Goal: Task Accomplishment & Management: Use online tool/utility

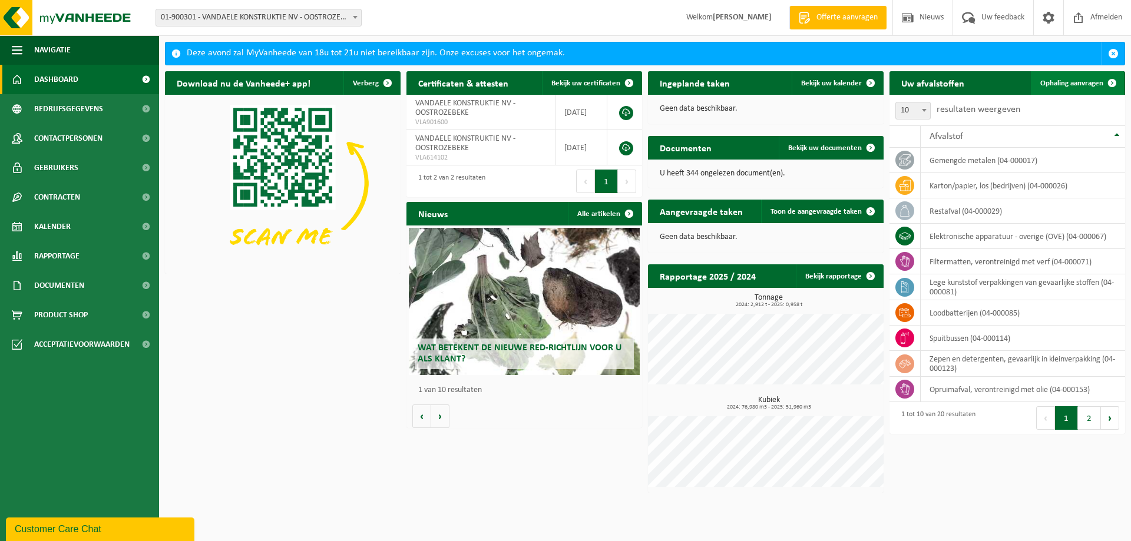
click at [1070, 84] on span "Ophaling aanvragen" at bounding box center [1072, 84] width 63 height 8
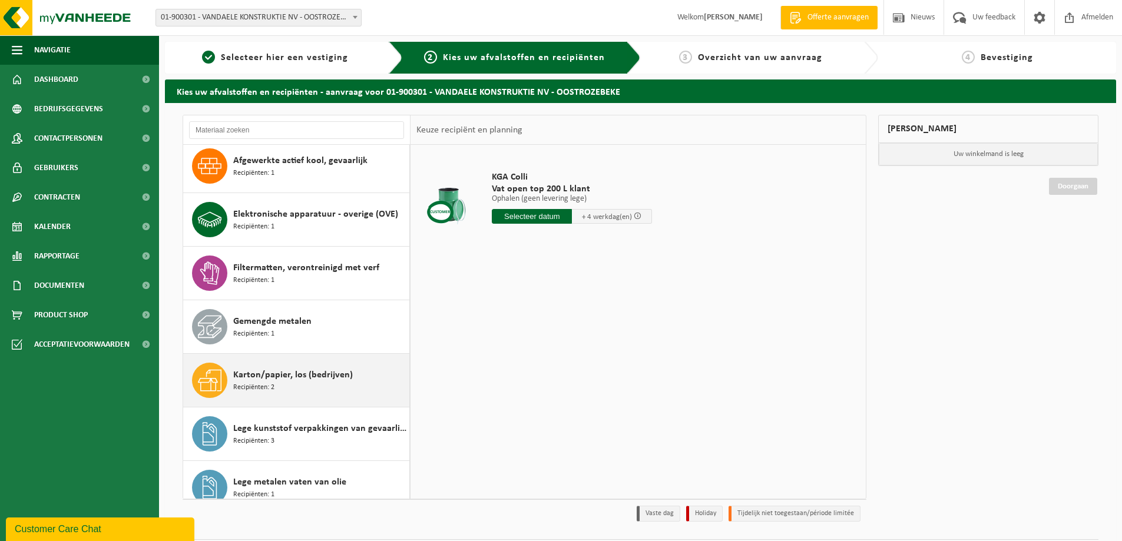
click at [283, 371] on span "Karton/papier, los (bedrijven)" at bounding box center [293, 375] width 120 height 14
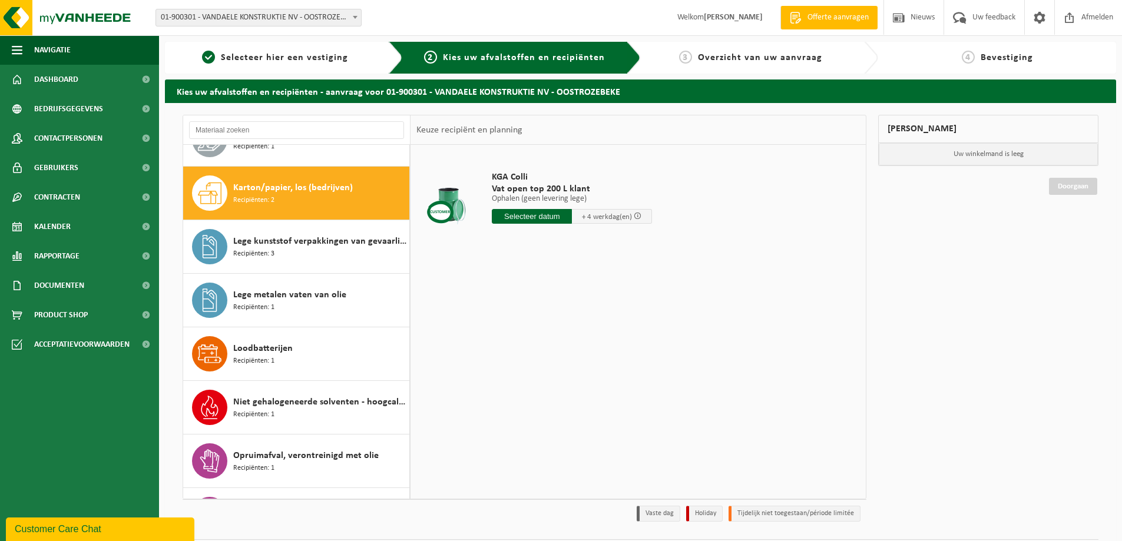
scroll to position [268, 0]
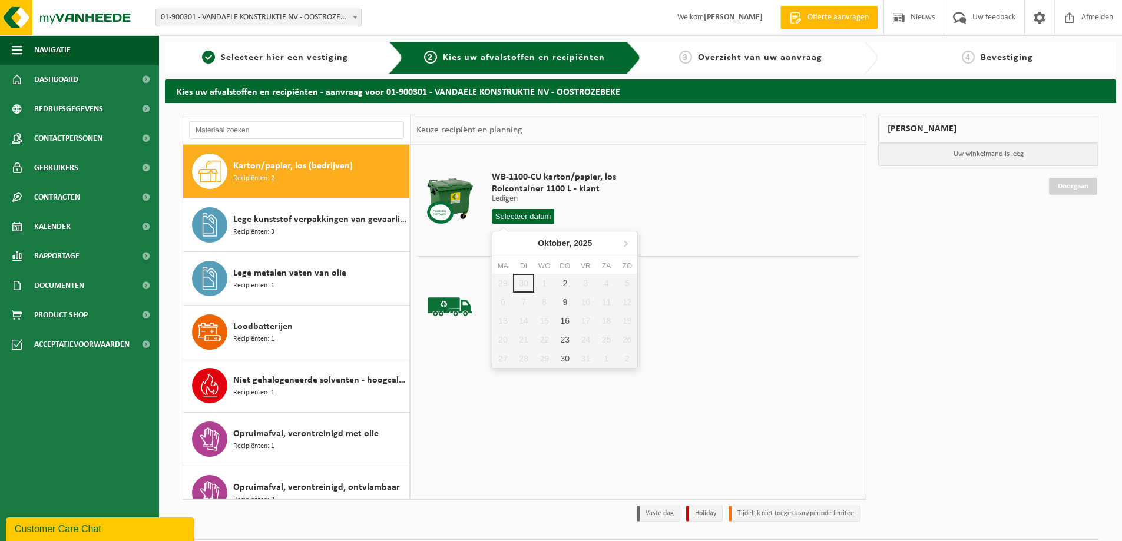
click at [537, 217] on input "text" at bounding box center [523, 216] width 62 height 15
click at [563, 280] on div "2" at bounding box center [565, 283] width 21 height 19
type input "Van 2025-10-02"
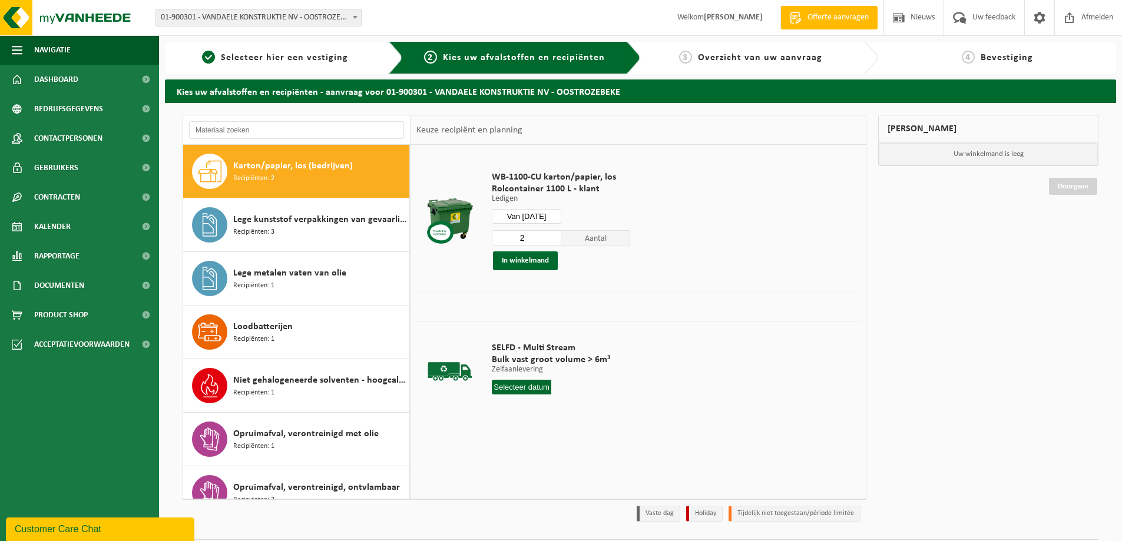
type input "2"
click at [553, 236] on input "2" at bounding box center [527, 237] width 70 height 15
click at [549, 259] on button "In winkelmand" at bounding box center [525, 261] width 65 height 19
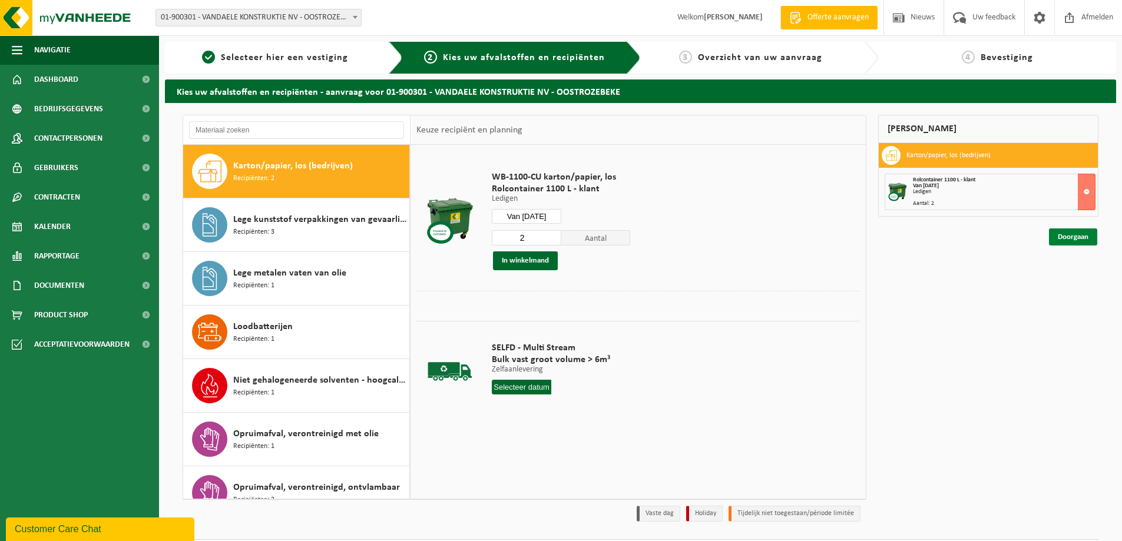
click at [1088, 238] on link "Doorgaan" at bounding box center [1073, 237] width 48 height 17
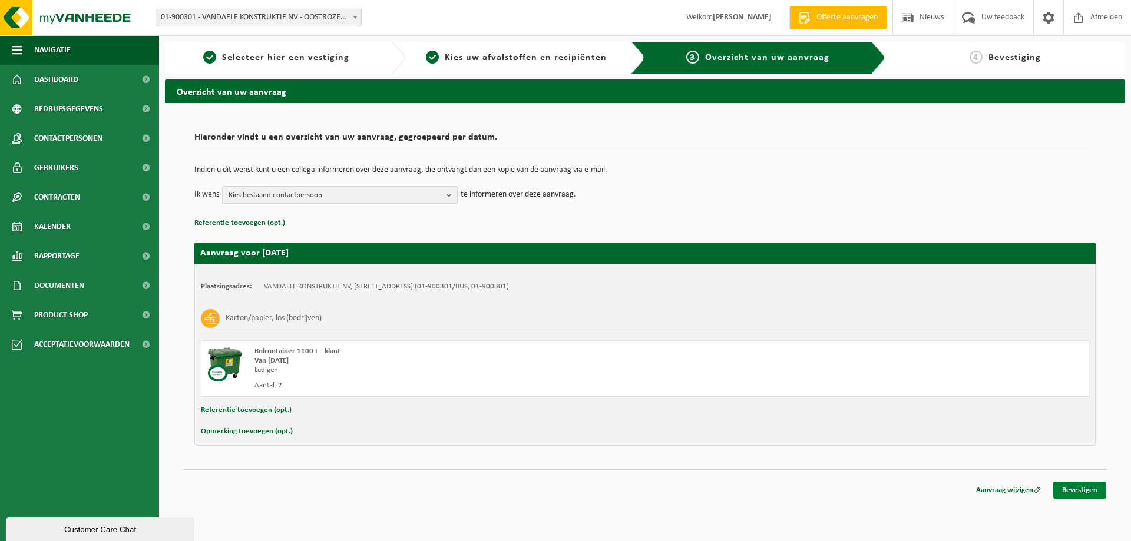
click at [1079, 488] on link "Bevestigen" at bounding box center [1079, 490] width 53 height 17
